Goal: Transaction & Acquisition: Obtain resource

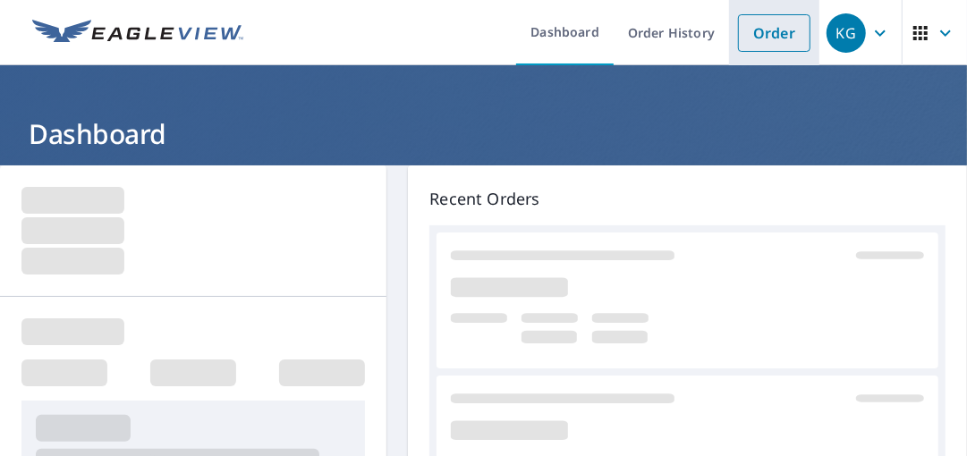
drag, startPoint x: 784, startPoint y: 26, endPoint x: 774, endPoint y: 35, distance: 13.3
click at [784, 26] on link "Order" at bounding box center [774, 33] width 72 height 38
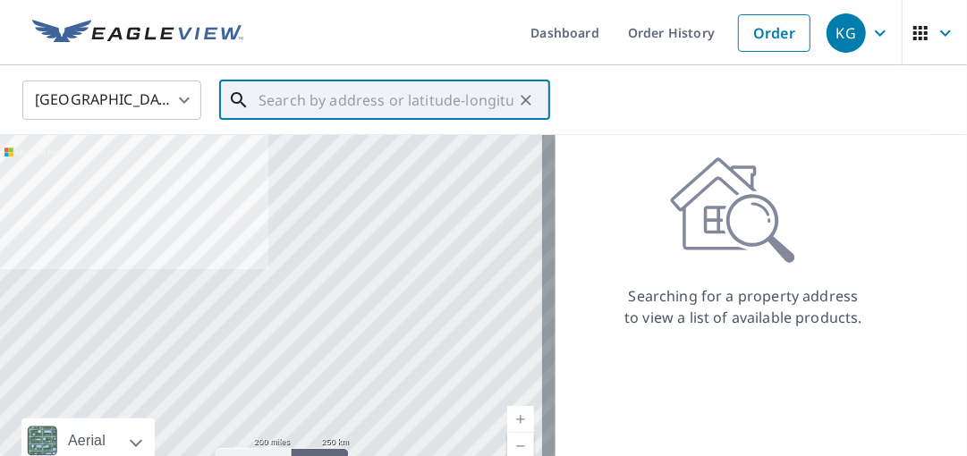
click at [379, 104] on input "text" at bounding box center [386, 100] width 255 height 50
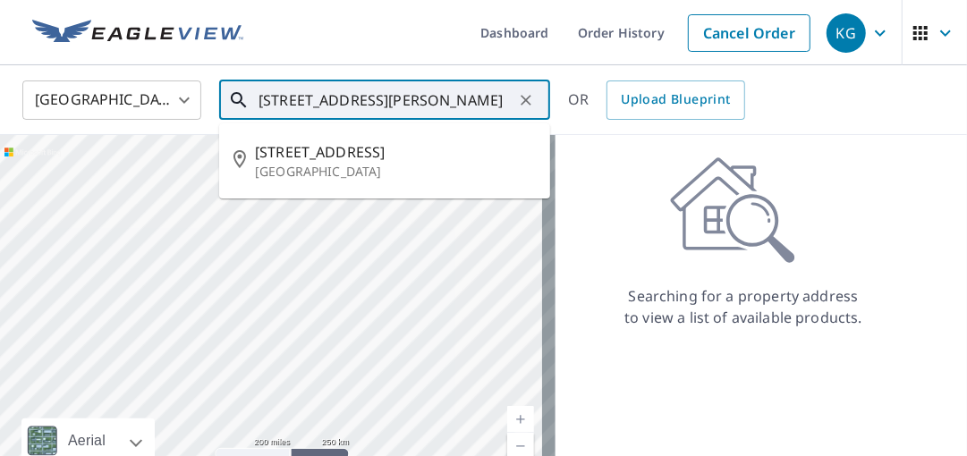
type input "[STREET_ADDRESS][PERSON_NAME]"
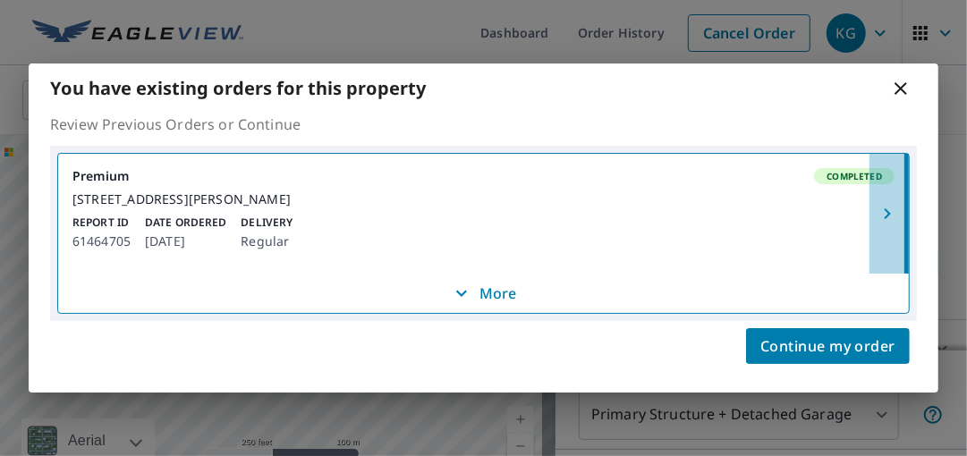
click at [882, 213] on icon "button" at bounding box center [887, 213] width 21 height 21
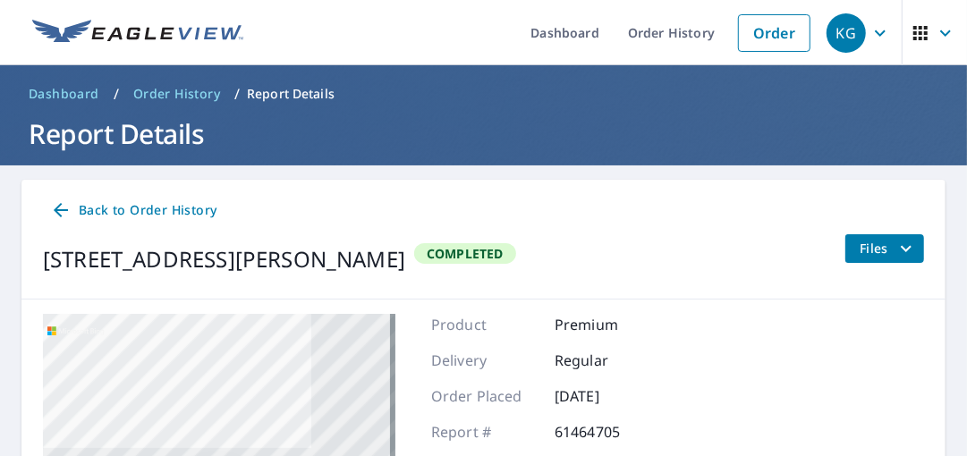
click at [865, 248] on span "Files" at bounding box center [888, 248] width 57 height 21
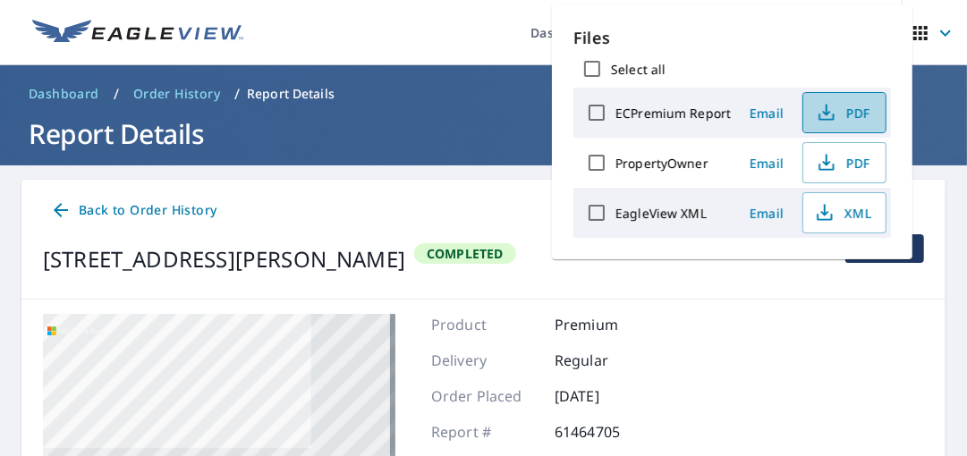
click at [832, 106] on icon "button" at bounding box center [826, 112] width 21 height 21
